Goal: Information Seeking & Learning: Learn about a topic

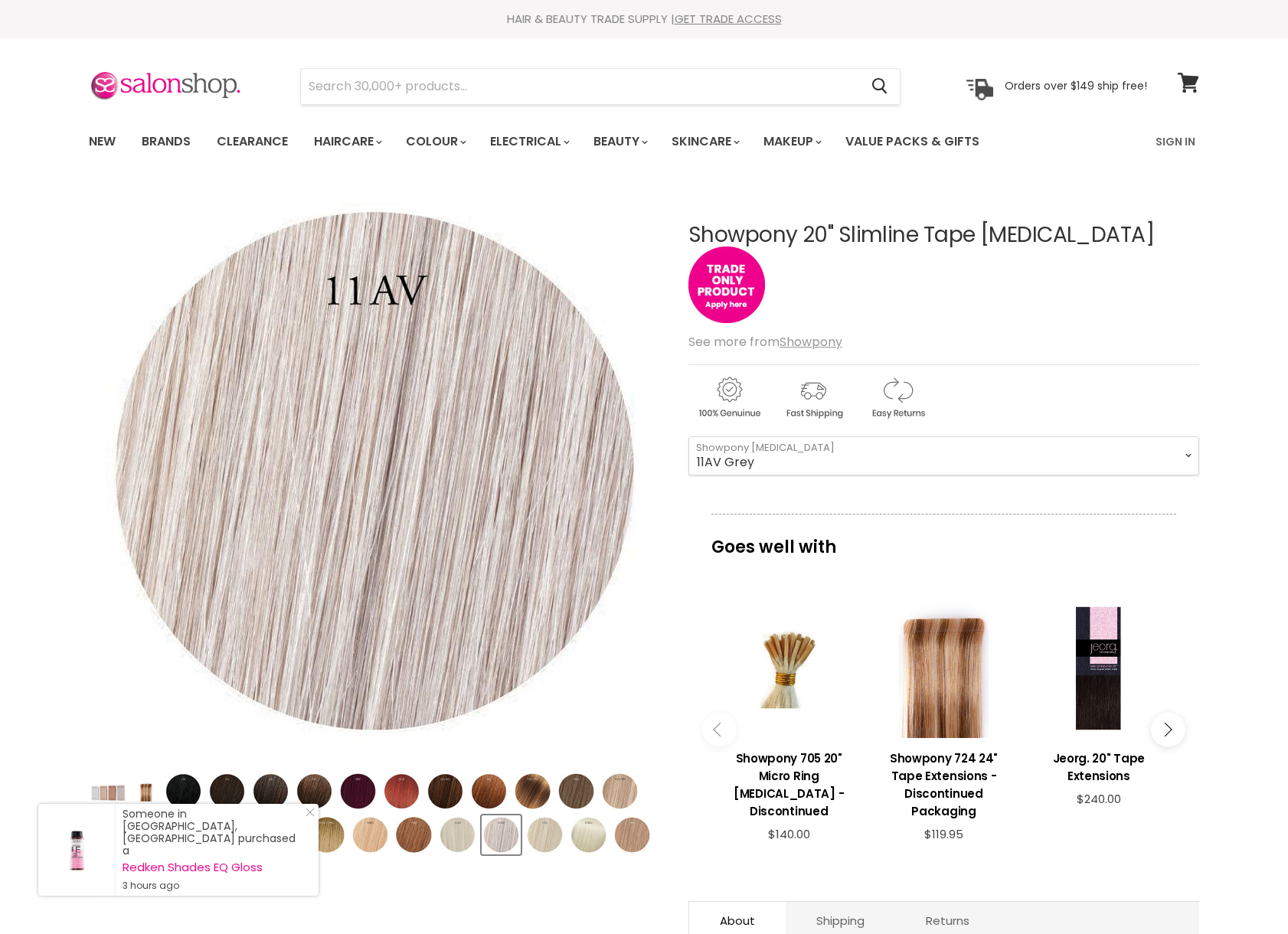
select select "11AV Grey"
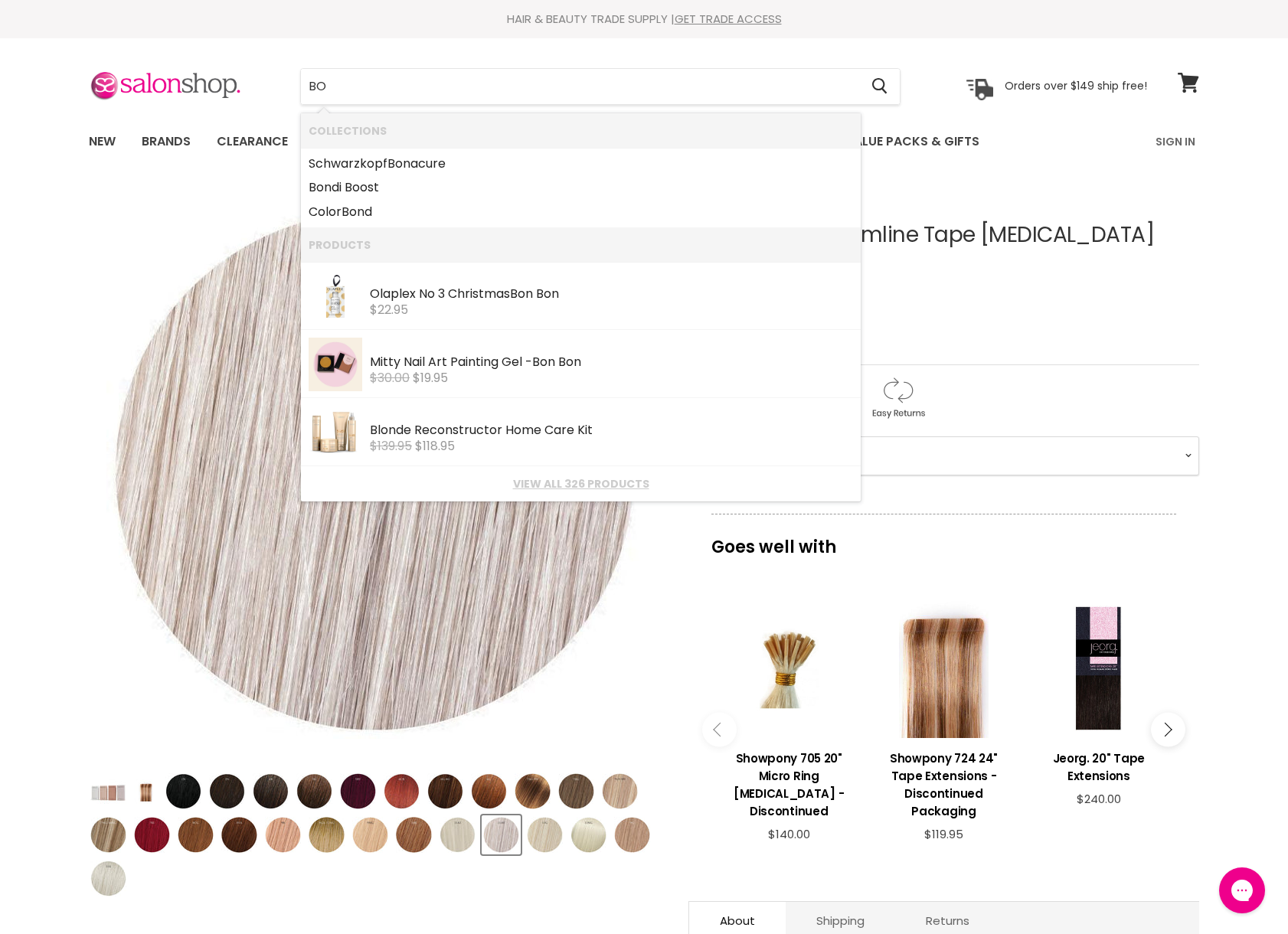
type input "B"
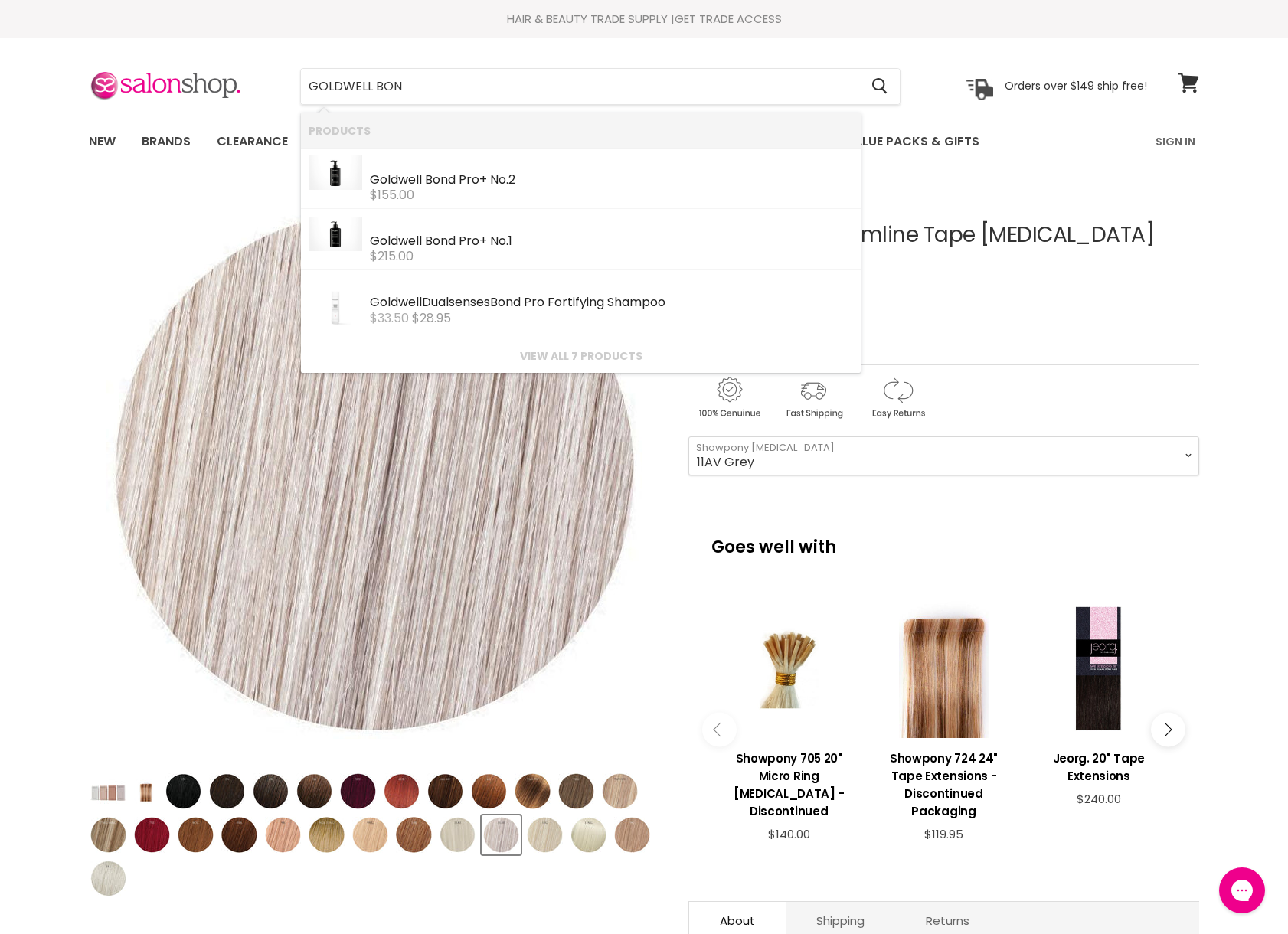
type input "GOLDWELL BOND"
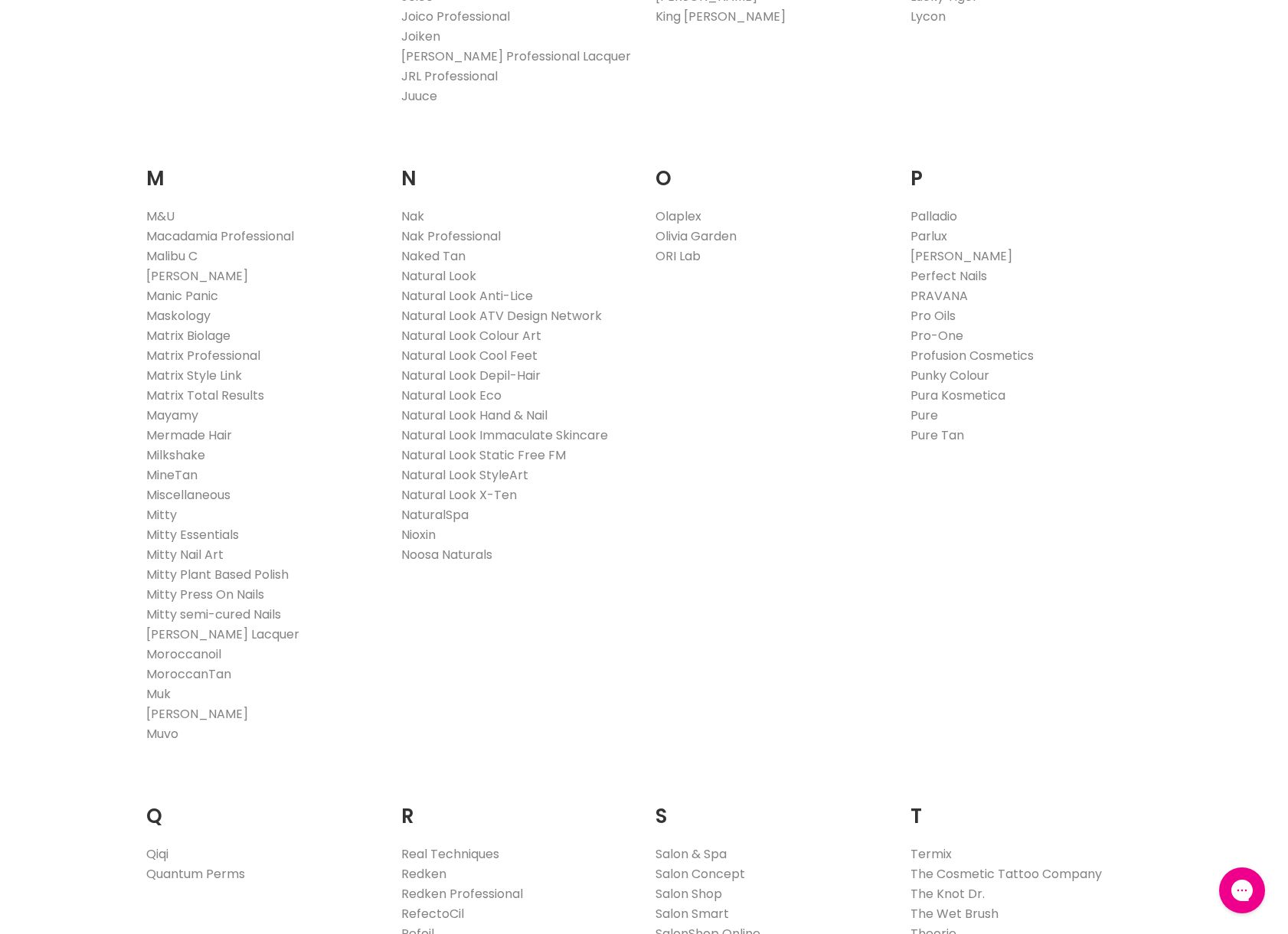
scroll to position [1713, 0]
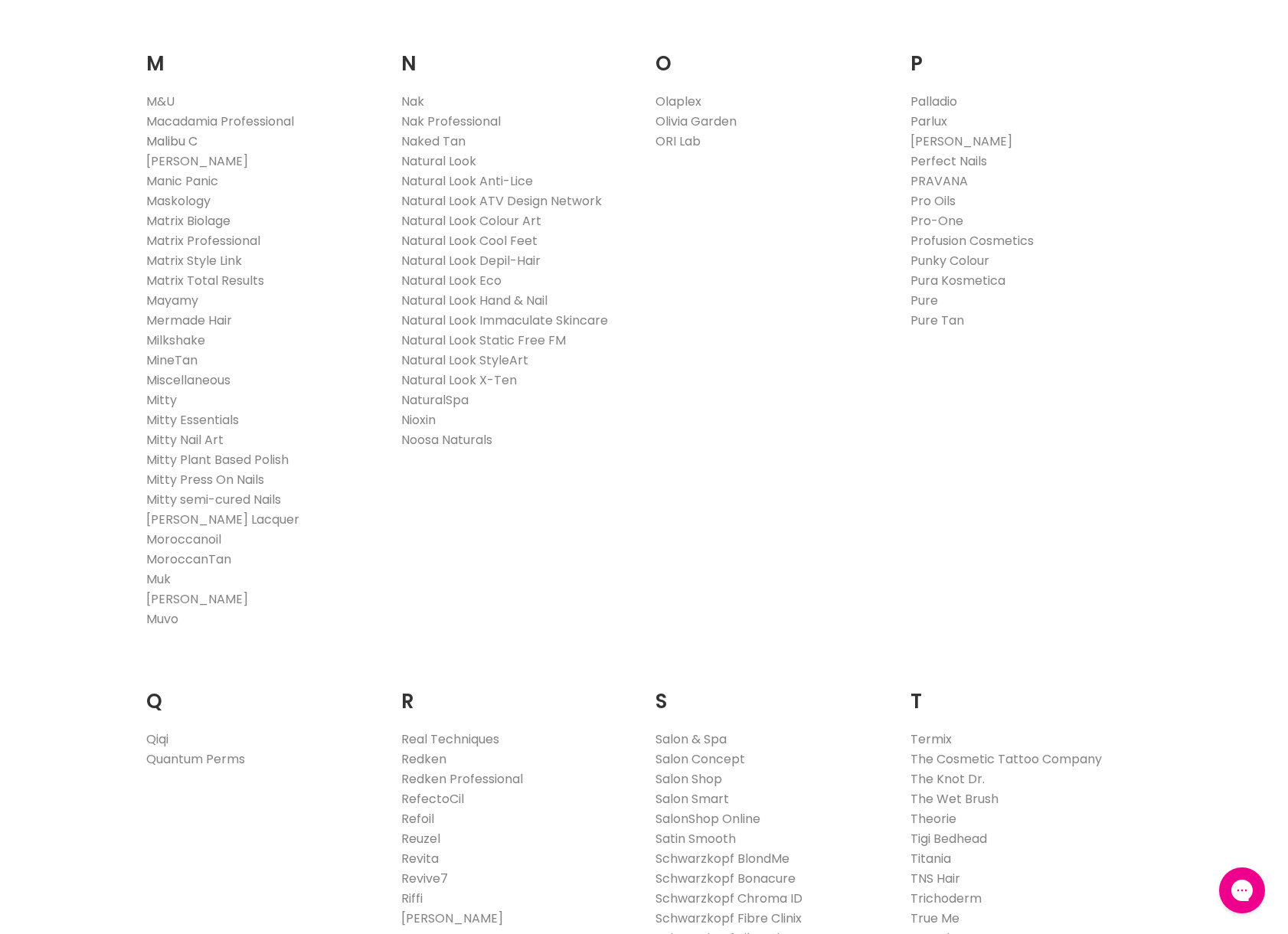
click at [187, 137] on link "Malibu C" at bounding box center [172, 142] width 51 height 17
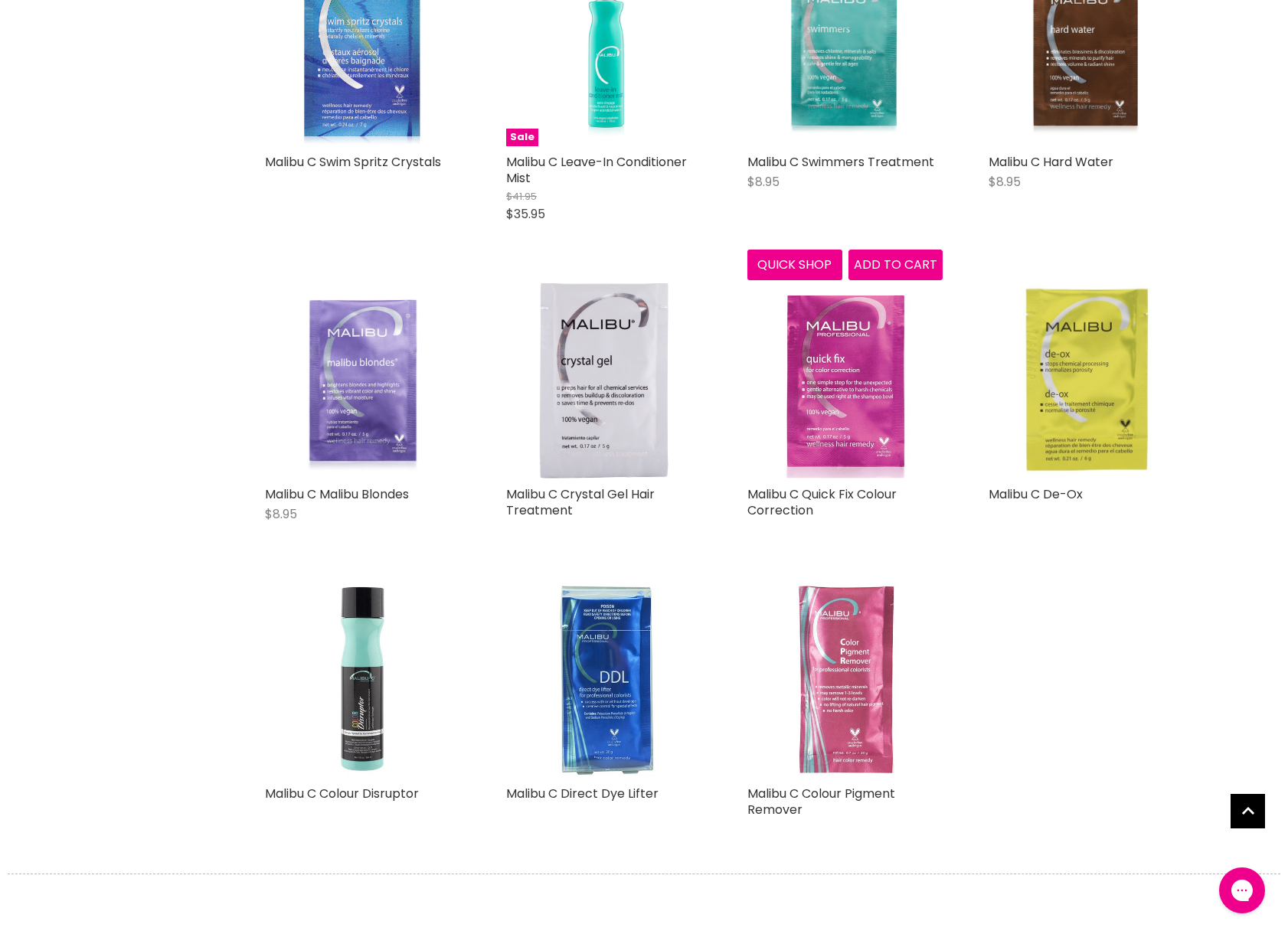
scroll to position [1440, 0]
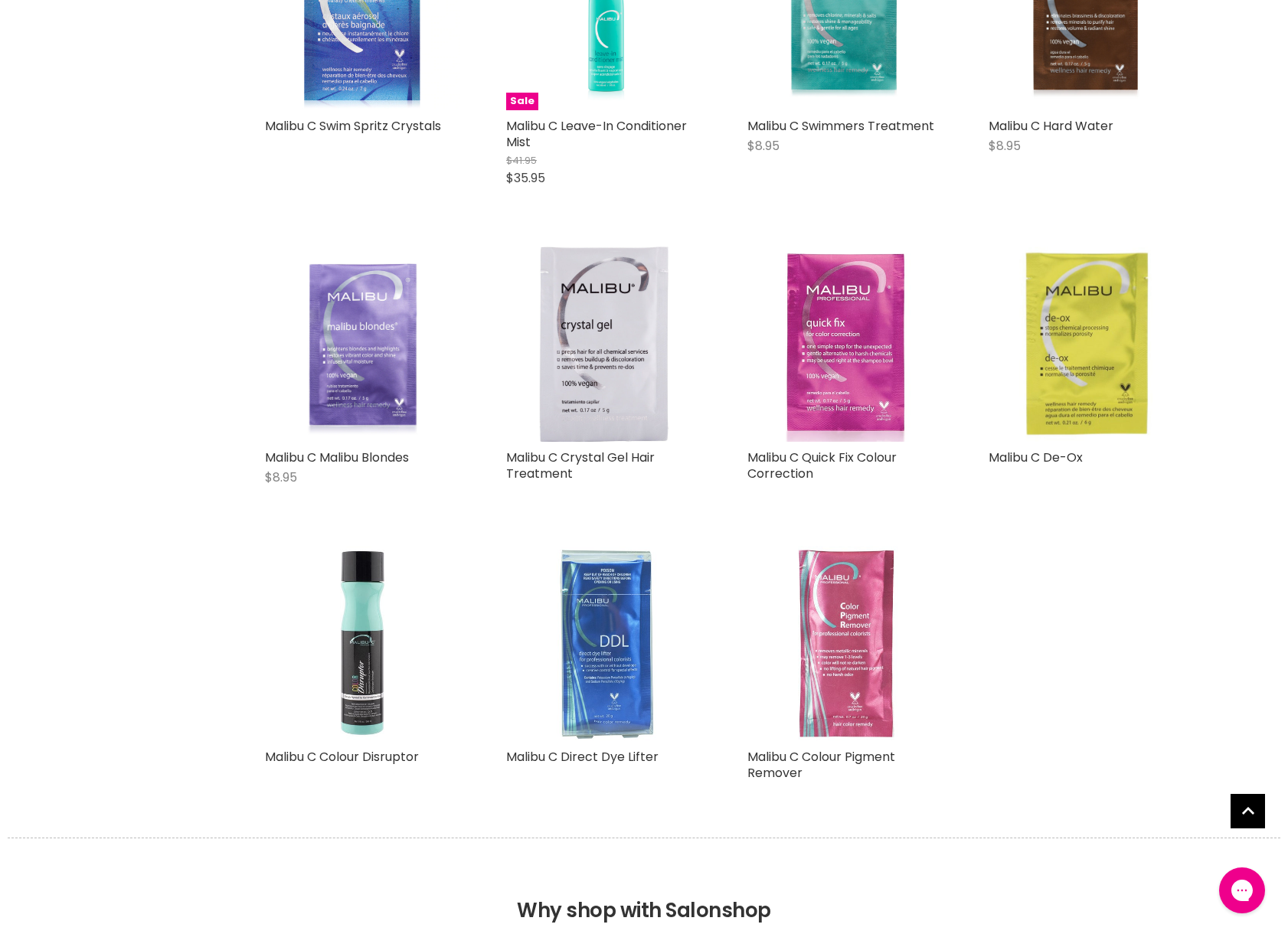
click at [633, 592] on img "Main content" at bounding box center [603, 643] width 195 height 195
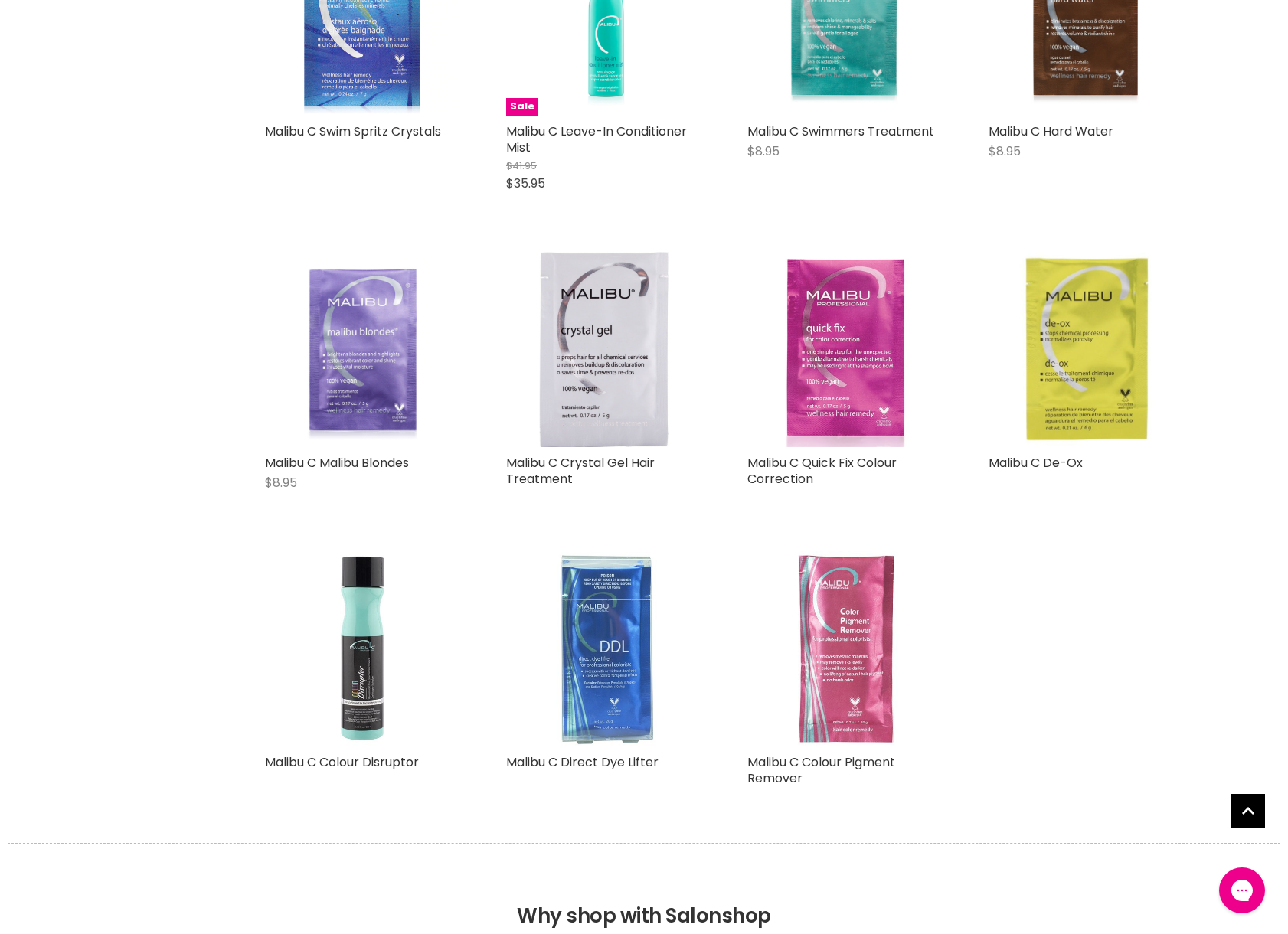
scroll to position [1467, 0]
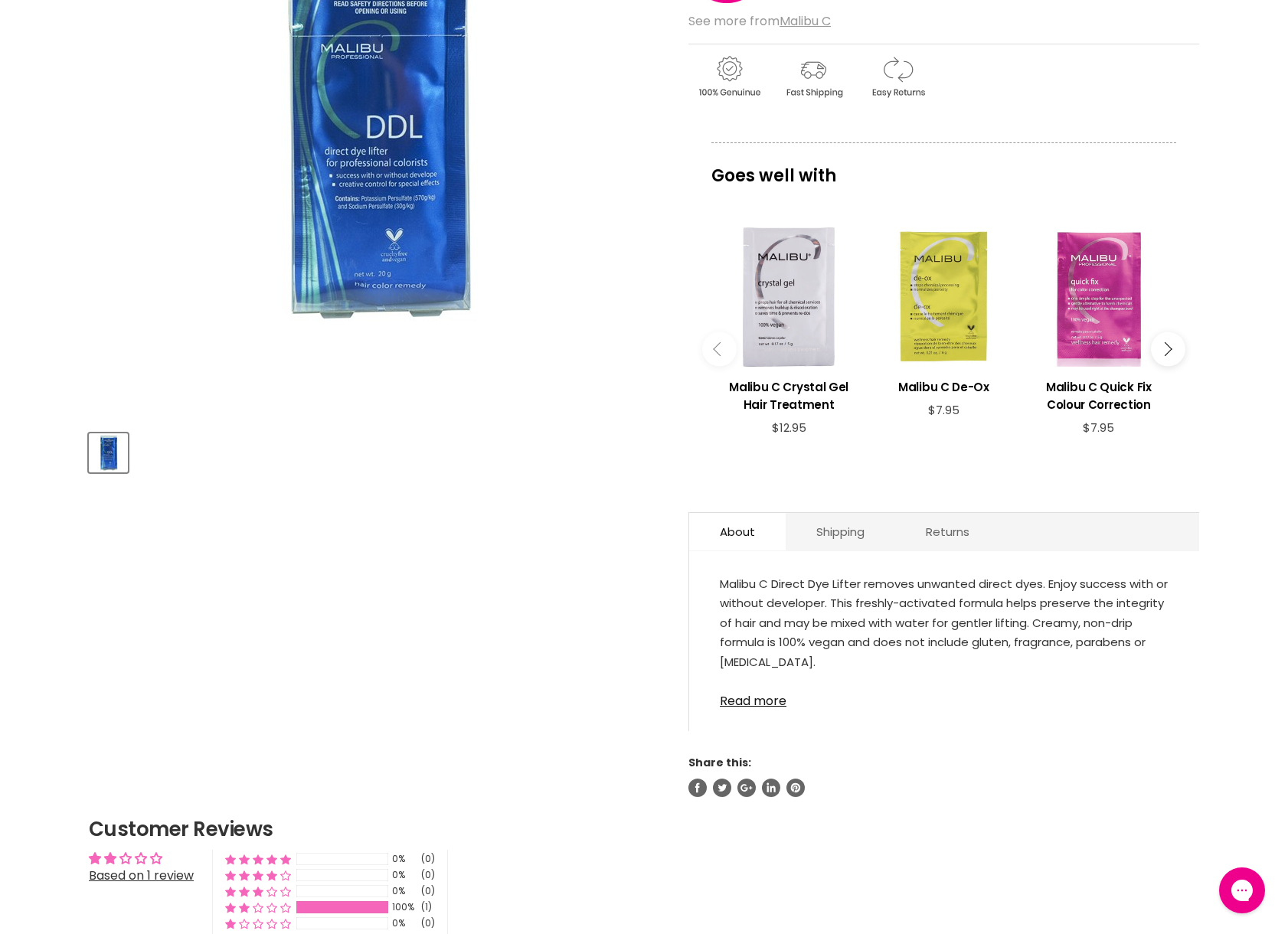
scroll to position [342, 0]
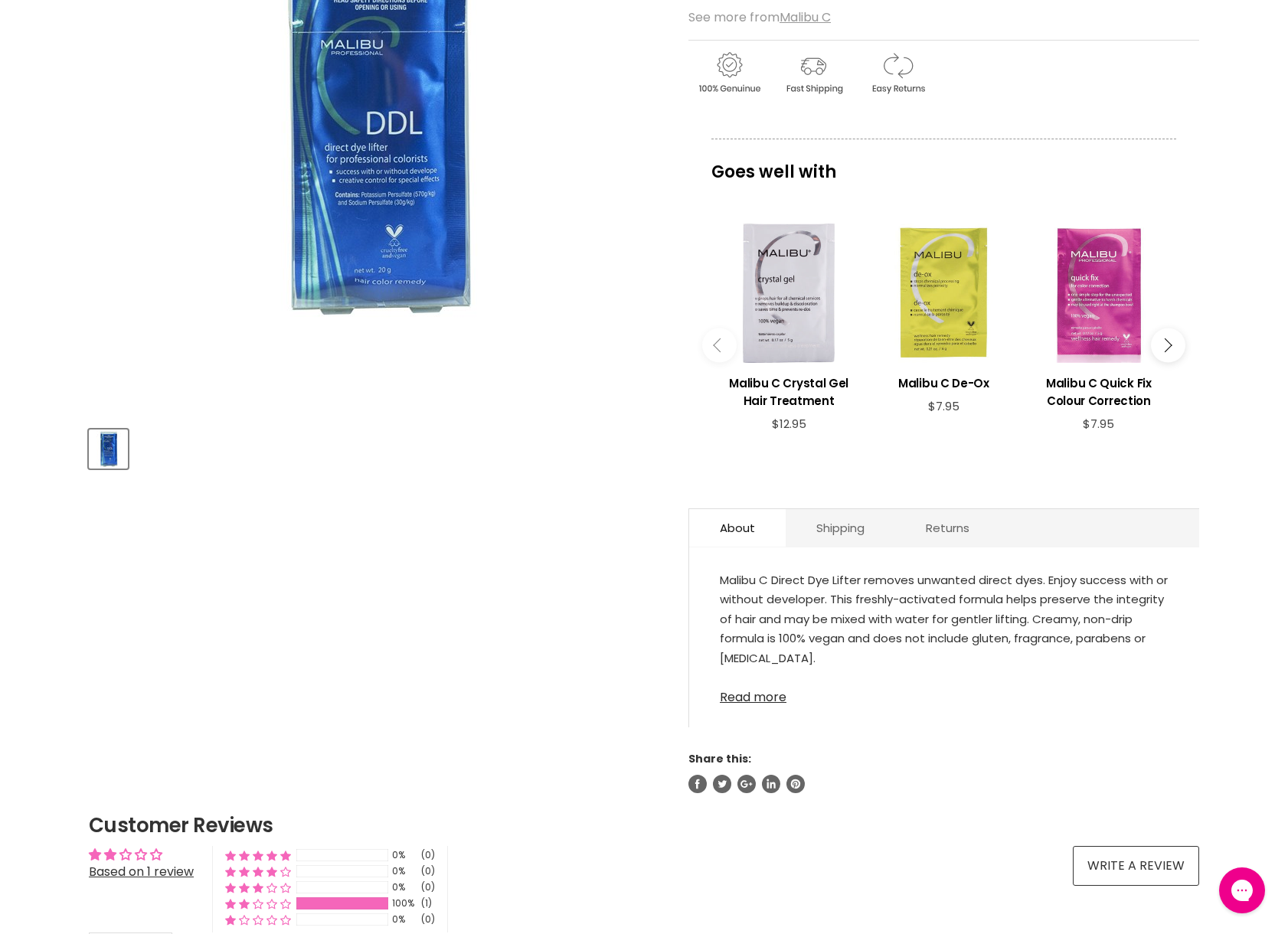
click at [755, 697] on link "Read more" at bounding box center [944, 693] width 449 height 23
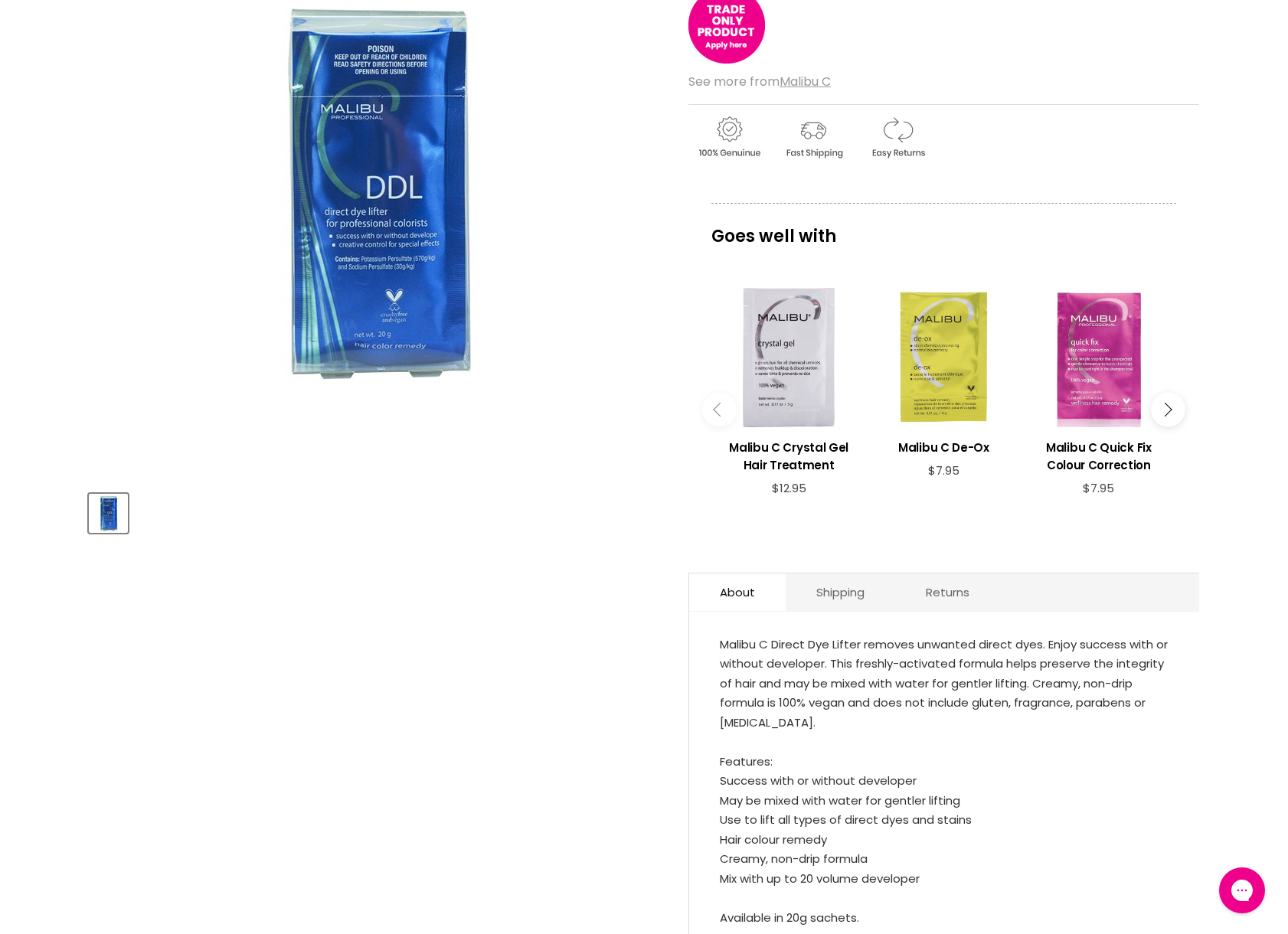
scroll to position [280, 0]
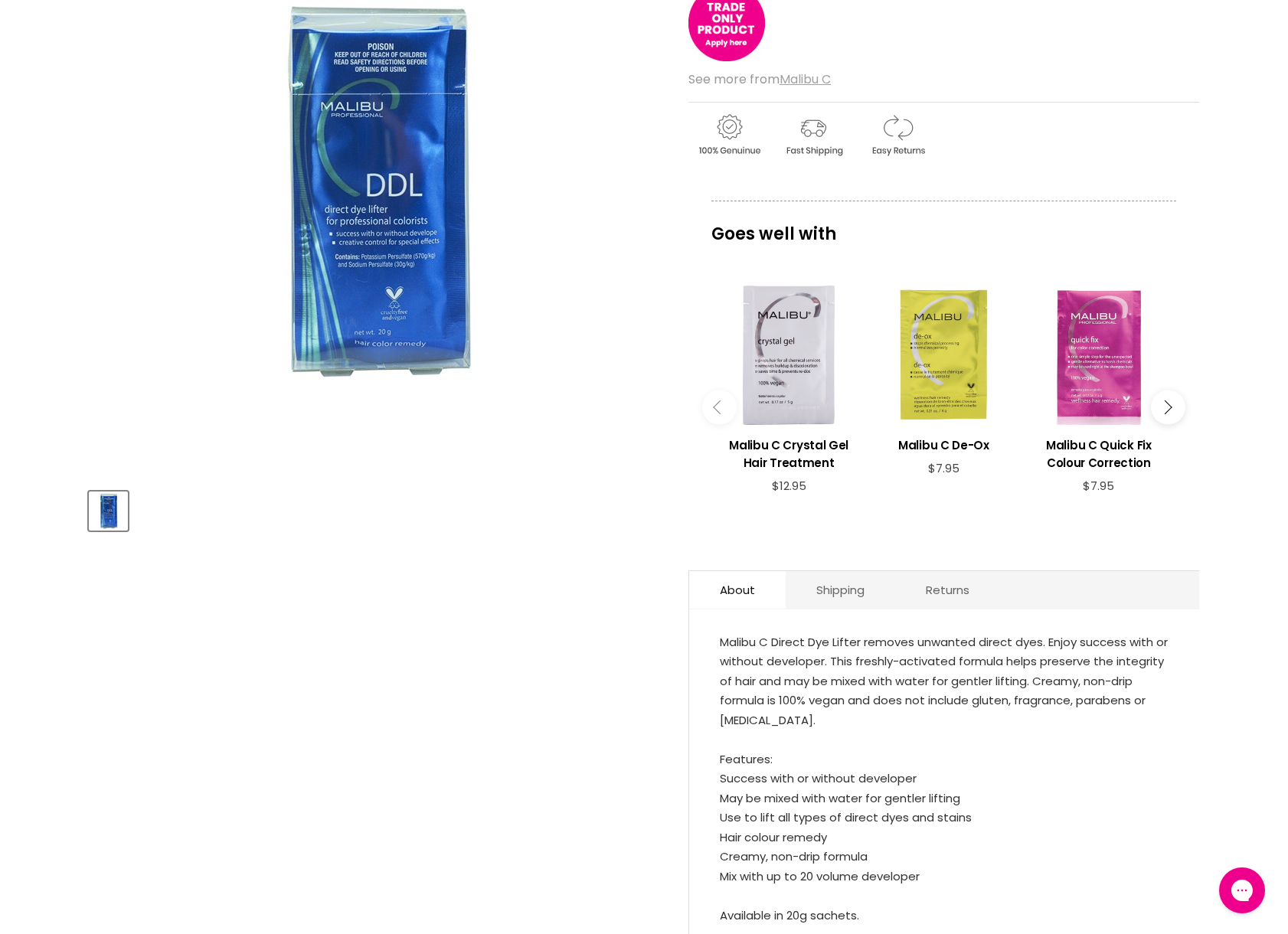
click at [805, 89] on div "Malibu C Direct Dye Lifter 1 review See more from Malibu C Goes well with image…" at bounding box center [944, 471] width 511 height 1133
click at [813, 78] on u "Malibu C" at bounding box center [805, 80] width 51 height 17
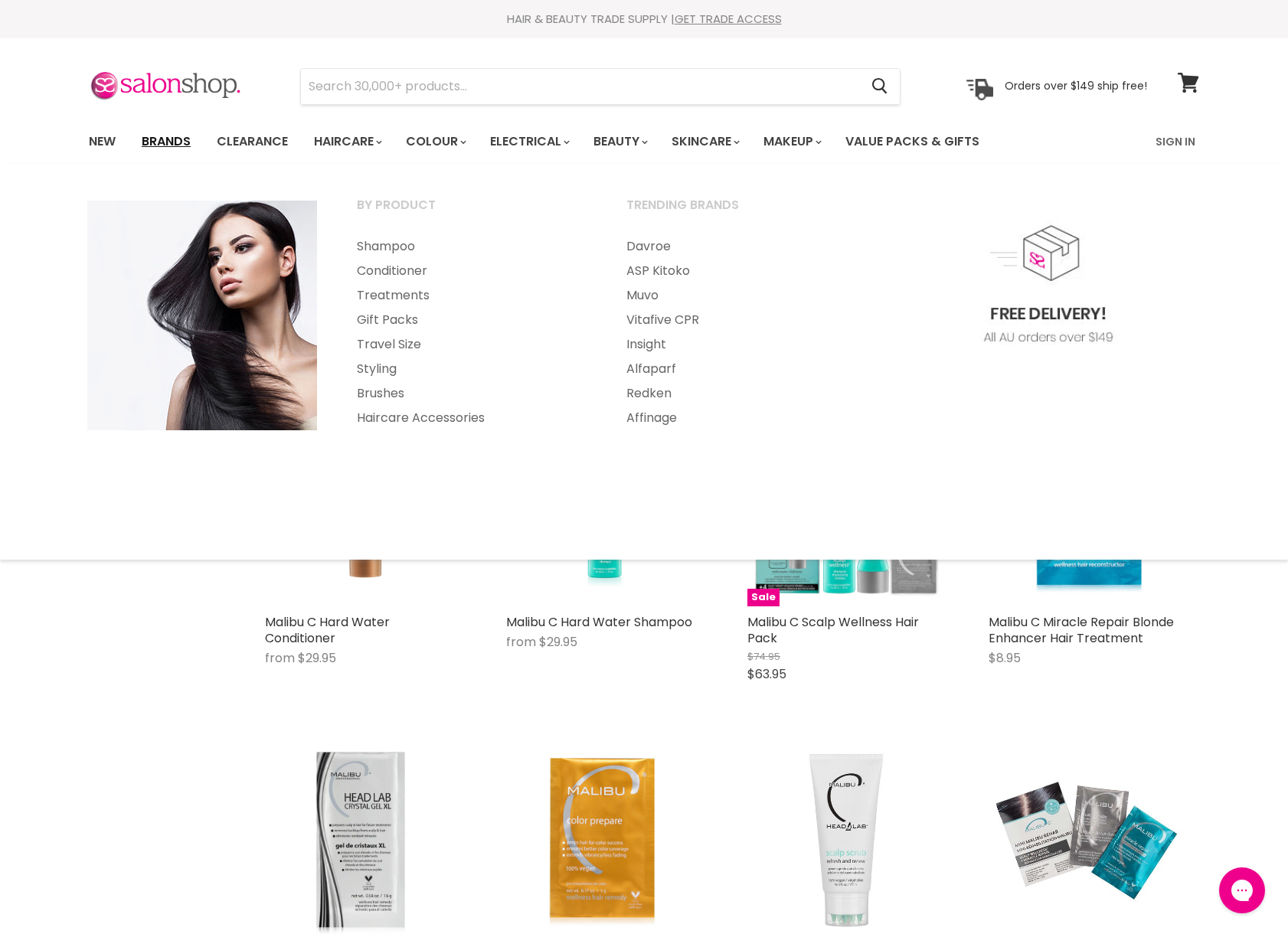
click at [151, 139] on link "Brands" at bounding box center [166, 142] width 72 height 32
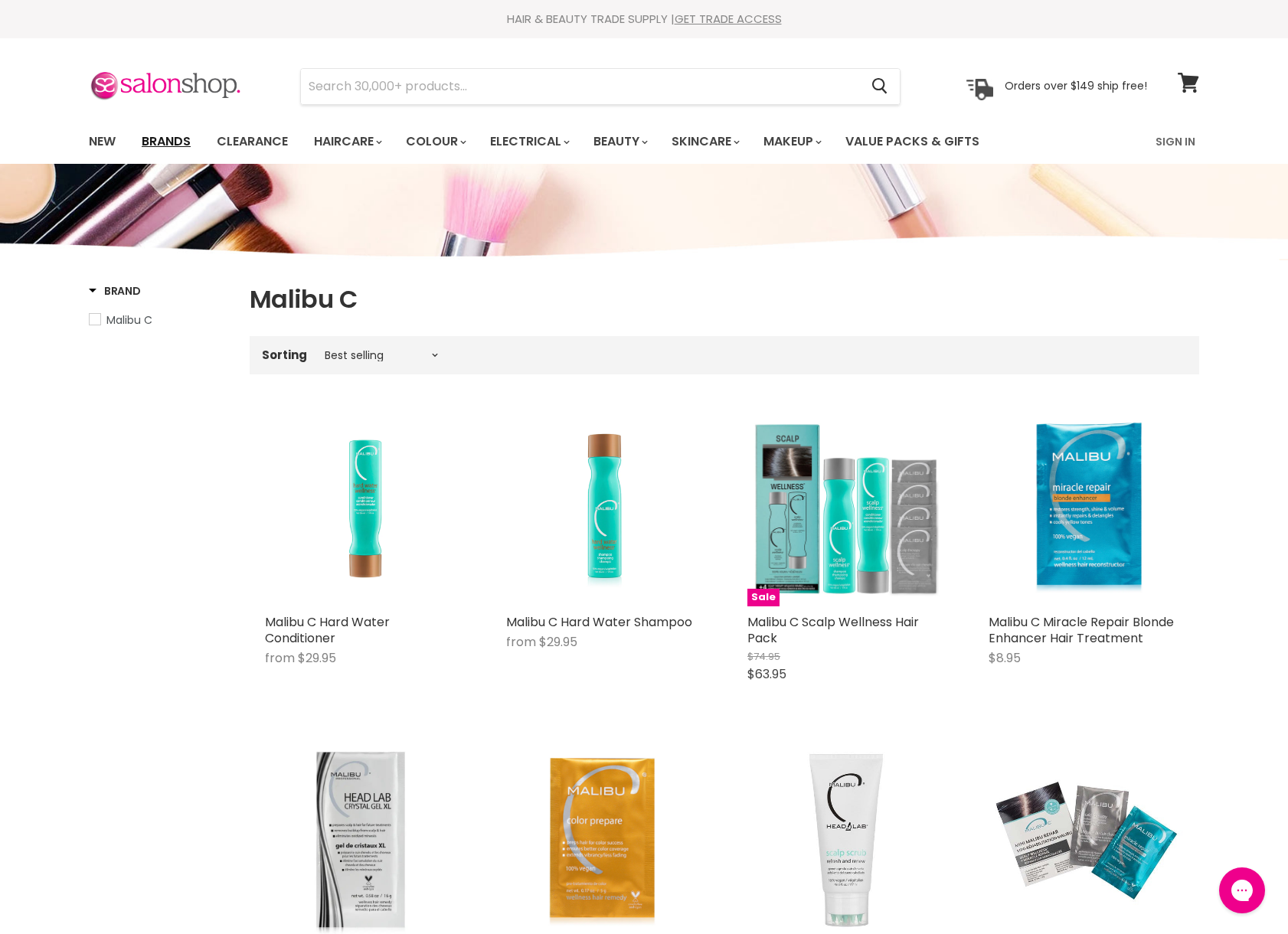
scroll to position [1, 0]
